Goal: Find specific page/section: Find specific page/section

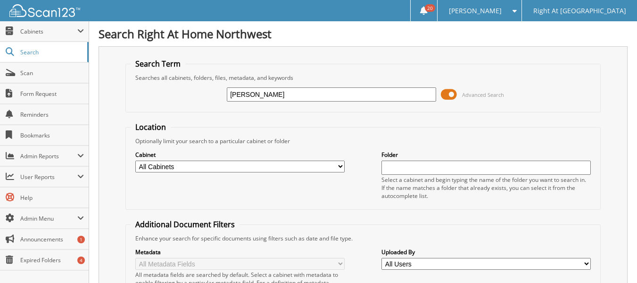
type input "[PERSON_NAME]"
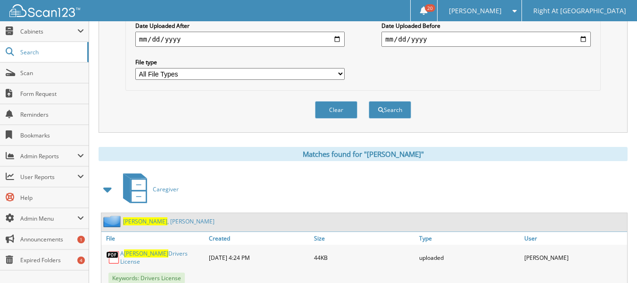
click at [156, 223] on link "[PERSON_NAME]" at bounding box center [169, 221] width 92 height 8
